Goal: Information Seeking & Learning: Check status

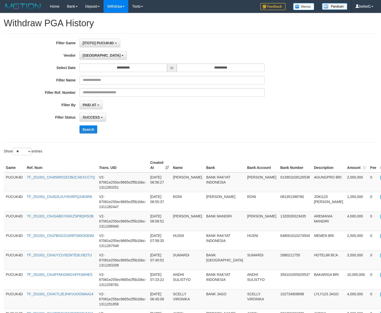
select select "**********"
select select "**"
click at [81, 133] on button "Search" at bounding box center [88, 129] width 18 height 8
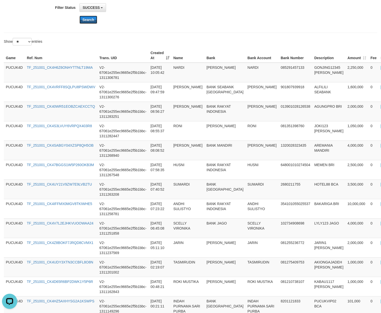
scroll to position [203, 0]
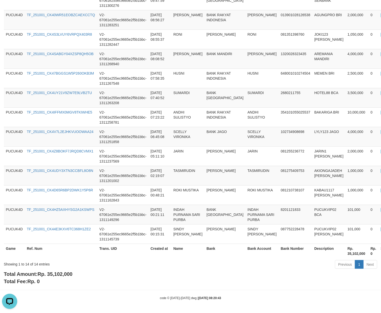
click at [62, 279] on div "Total Amount: Rp. 35,102,000 Total Fee: Rp. 0" at bounding box center [190, 278] width 373 height 14
click at [62, 275] on span "Rp. 35,102,000" at bounding box center [54, 274] width 35 height 6
copy span "35,102,000"
click at [62, 275] on span "Rp. 35,102,000" at bounding box center [54, 274] width 35 height 6
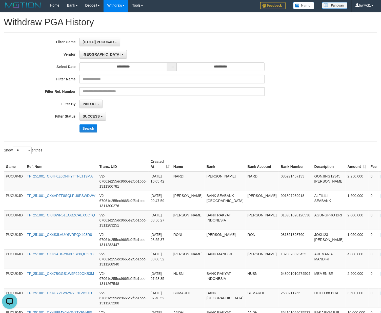
scroll to position [0, 0]
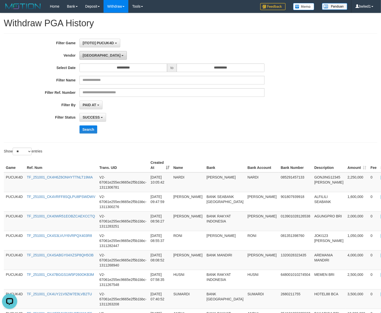
click at [85, 53] on span "[GEOGRAPHIC_DATA]" at bounding box center [102, 55] width 38 height 4
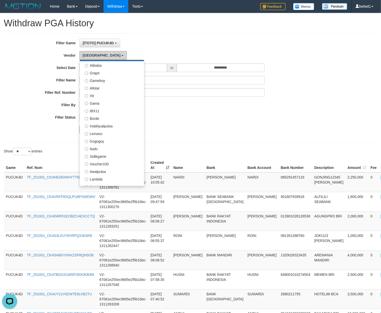
scroll to position [168, 0]
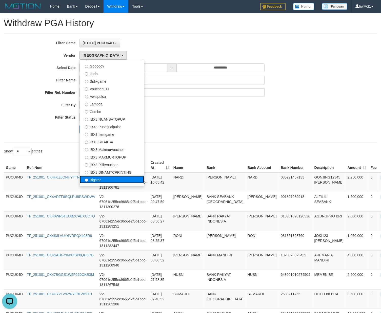
click at [97, 177] on label "Bigstar" at bounding box center [112, 180] width 64 height 8
select select "**********"
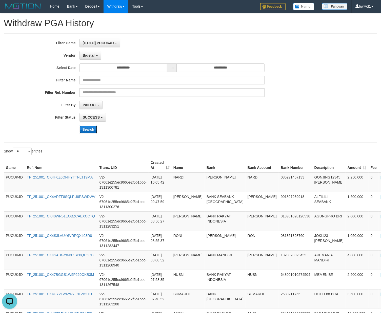
click at [84, 128] on button "Search" at bounding box center [88, 129] width 18 height 8
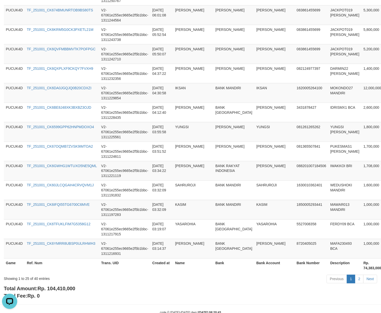
scroll to position [418, 0]
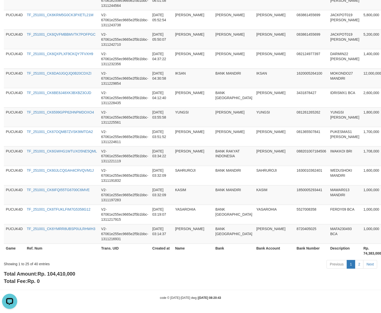
click at [64, 273] on span "Rp. 104,410,000" at bounding box center [56, 274] width 38 height 6
copy span "104,410,000"
click at [64, 273] on span "Rp. 104,410,000" at bounding box center [56, 274] width 38 height 6
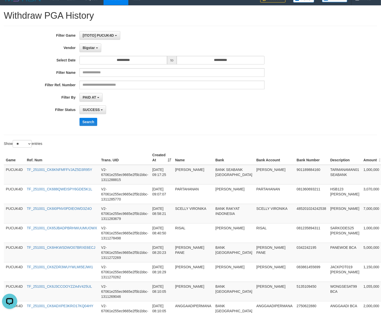
scroll to position [0, 0]
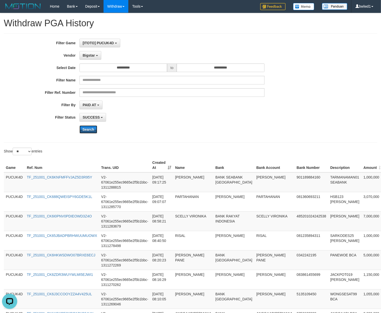
drag, startPoint x: 92, startPoint y: 130, endPoint x: 101, endPoint y: 129, distance: 9.5
click at [92, 130] on button "Search" at bounding box center [88, 129] width 18 height 8
click at [92, 132] on button "Search" at bounding box center [88, 129] width 18 height 8
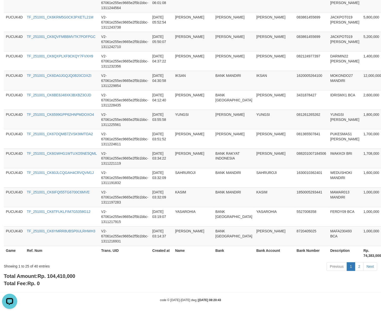
scroll to position [418, 0]
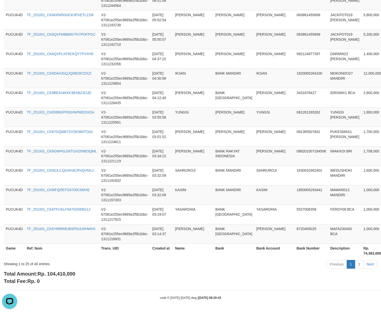
click at [56, 279] on div "Total Amount: Rp. 104,410,000 Total Fee: Rp. 0" at bounding box center [190, 278] width 373 height 14
copy body "Total Fee: Rp. 0"
click at [56, 279] on div "Total Amount: Rp. 104,410,000 Total Fee: Rp. 0" at bounding box center [190, 278] width 373 height 14
click at [70, 272] on span "Rp. 104,410,000" at bounding box center [56, 274] width 38 height 6
copy span "104,410,000"
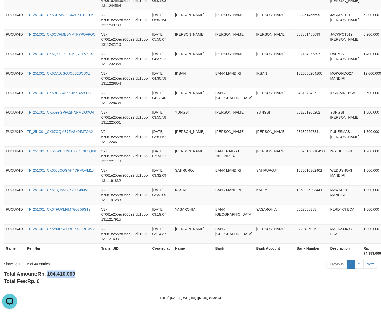
click at [70, 272] on span "Rp. 104,410,000" at bounding box center [56, 274] width 38 height 6
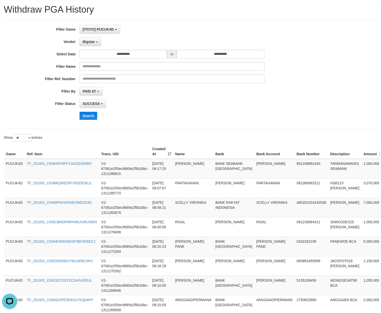
scroll to position [0, 0]
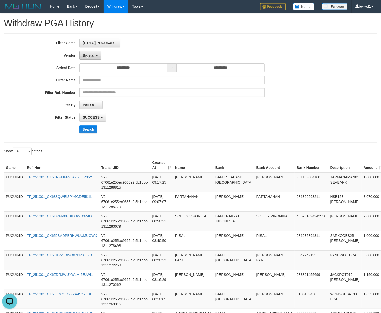
click at [85, 54] on span "Bigstar" at bounding box center [89, 55] width 12 height 4
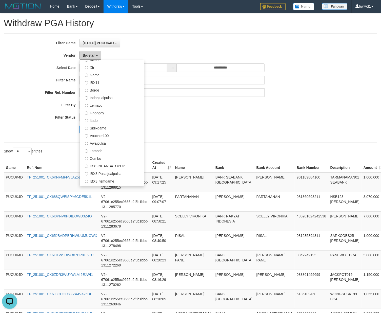
scroll to position [34, 0]
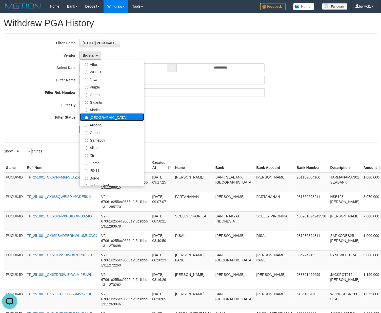
click at [121, 116] on label "[GEOGRAPHIC_DATA]" at bounding box center [112, 117] width 64 height 8
select select "**********"
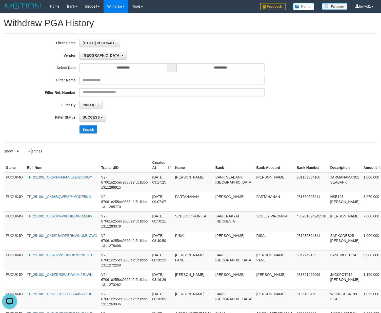
click at [92, 124] on div "**********" at bounding box center [158, 88] width 317 height 99
click at [90, 129] on button "Search" at bounding box center [88, 129] width 18 height 8
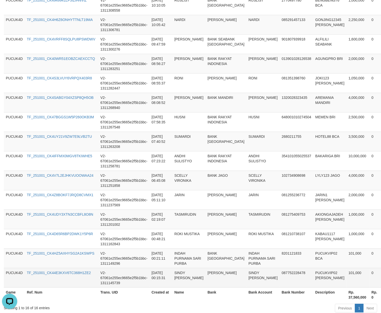
scroll to position [242, 0]
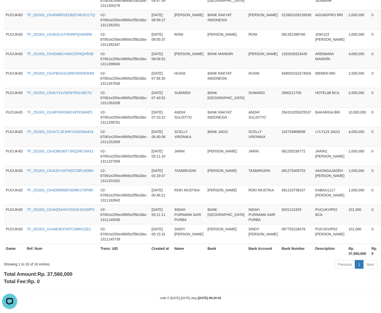
click at [68, 277] on div "Total Amount: Rp. 37,560,000 Total Fee: Rp. 0" at bounding box center [190, 278] width 373 height 14
copy span "37,560,000"
